Goal: Transaction & Acquisition: Obtain resource

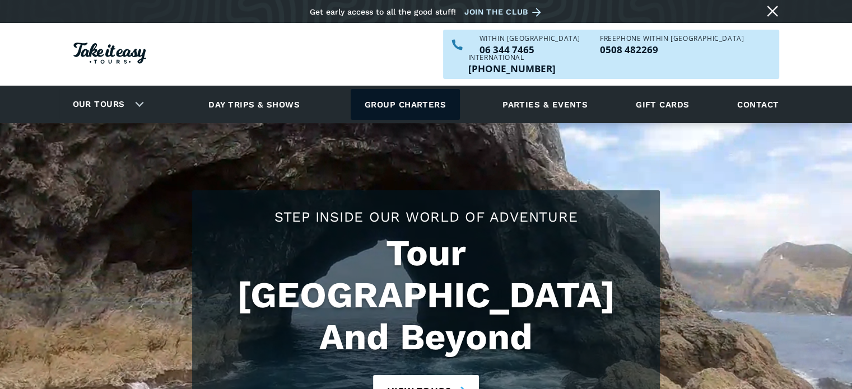
click at [386, 89] on link "Group charters" at bounding box center [404, 104] width 109 height 31
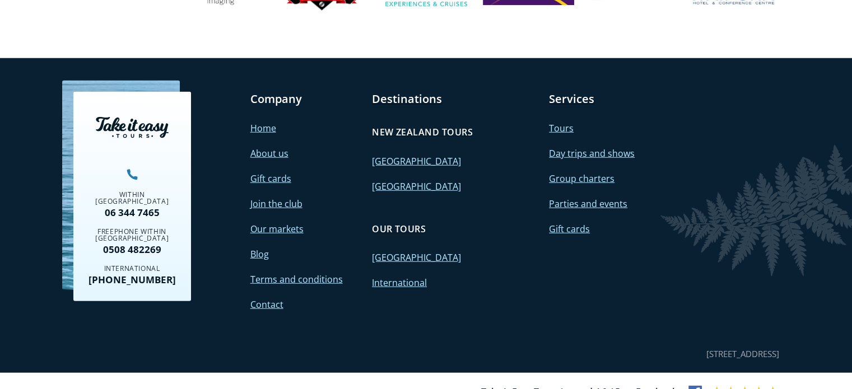
scroll to position [2956, 0]
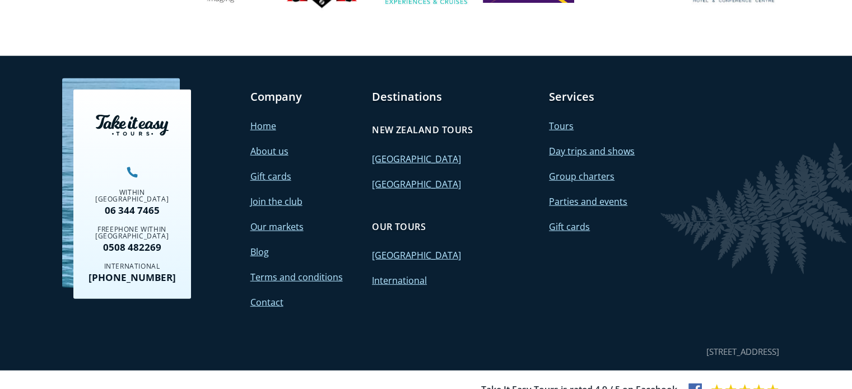
click at [408, 178] on link "[GEOGRAPHIC_DATA]" at bounding box center [416, 184] width 89 height 12
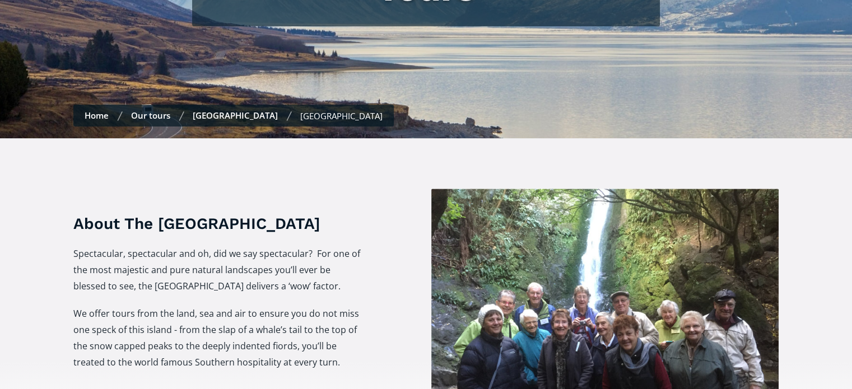
checkbox input "true"
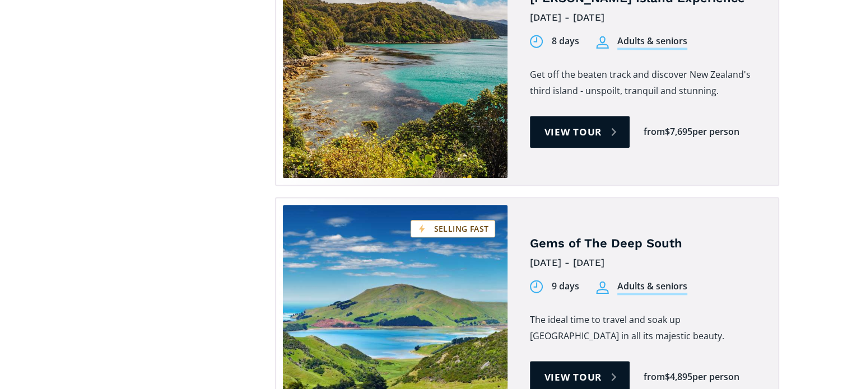
scroll to position [965, 0]
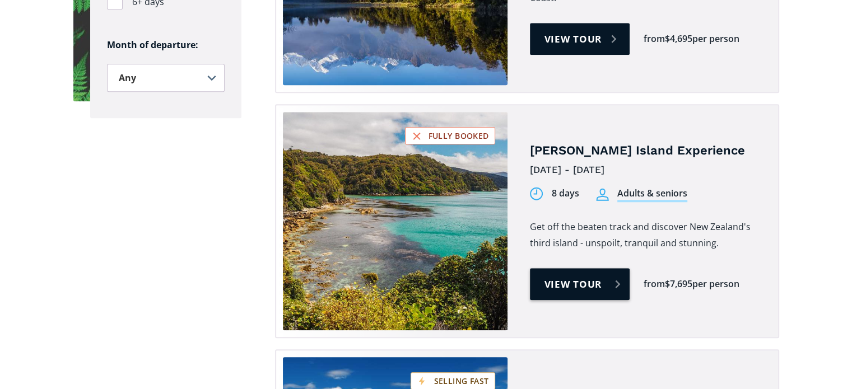
click at [603, 268] on link "View tour" at bounding box center [580, 284] width 100 height 32
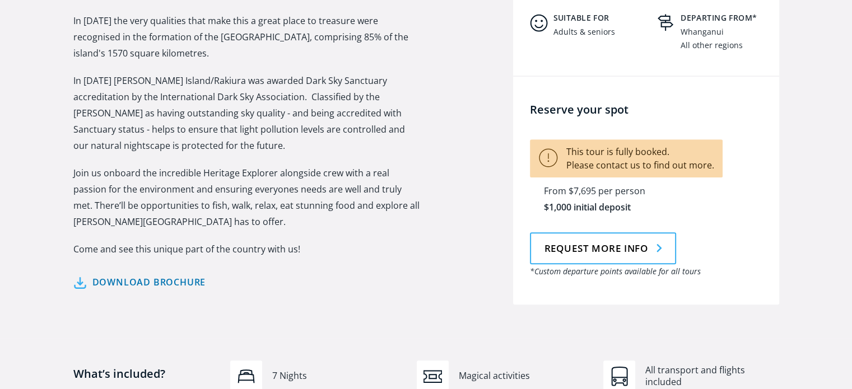
scroll to position [593, 0]
click at [190, 273] on link "Download brochure" at bounding box center [139, 281] width 133 height 16
